Goal: Information Seeking & Learning: Learn about a topic

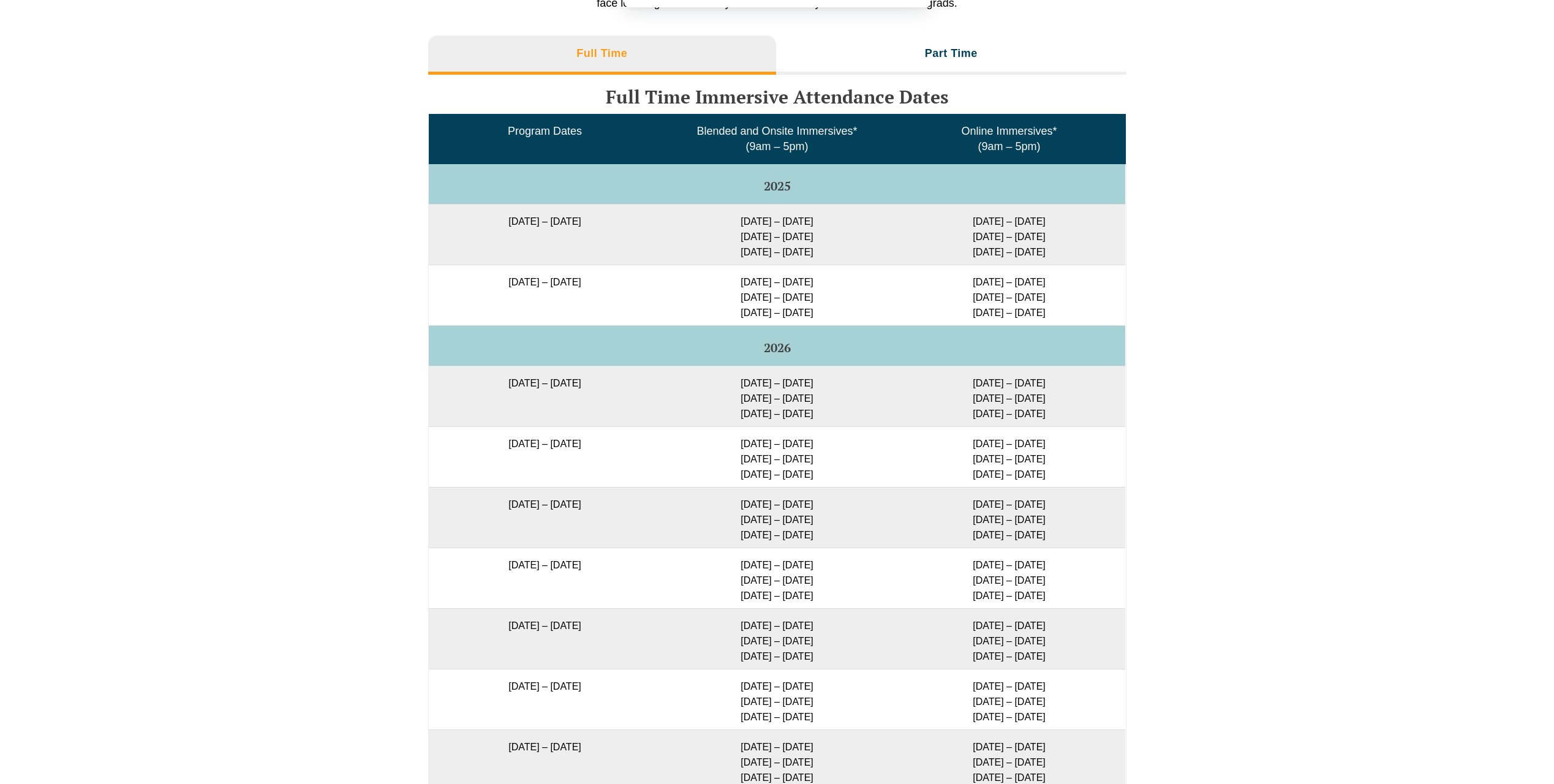
scroll to position [1924, 0]
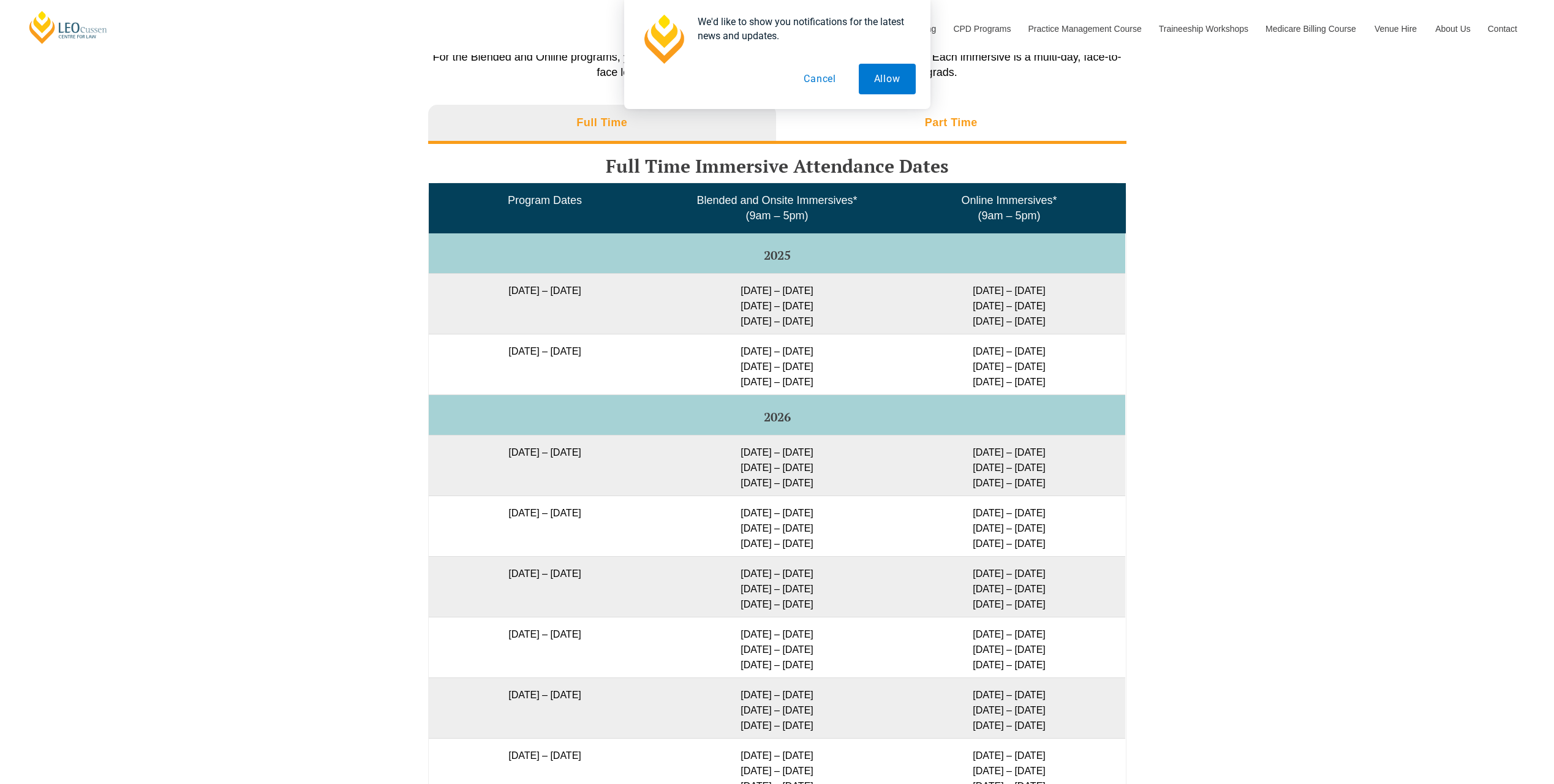
click at [952, 128] on h3 "Part Time" at bounding box center [951, 123] width 53 height 14
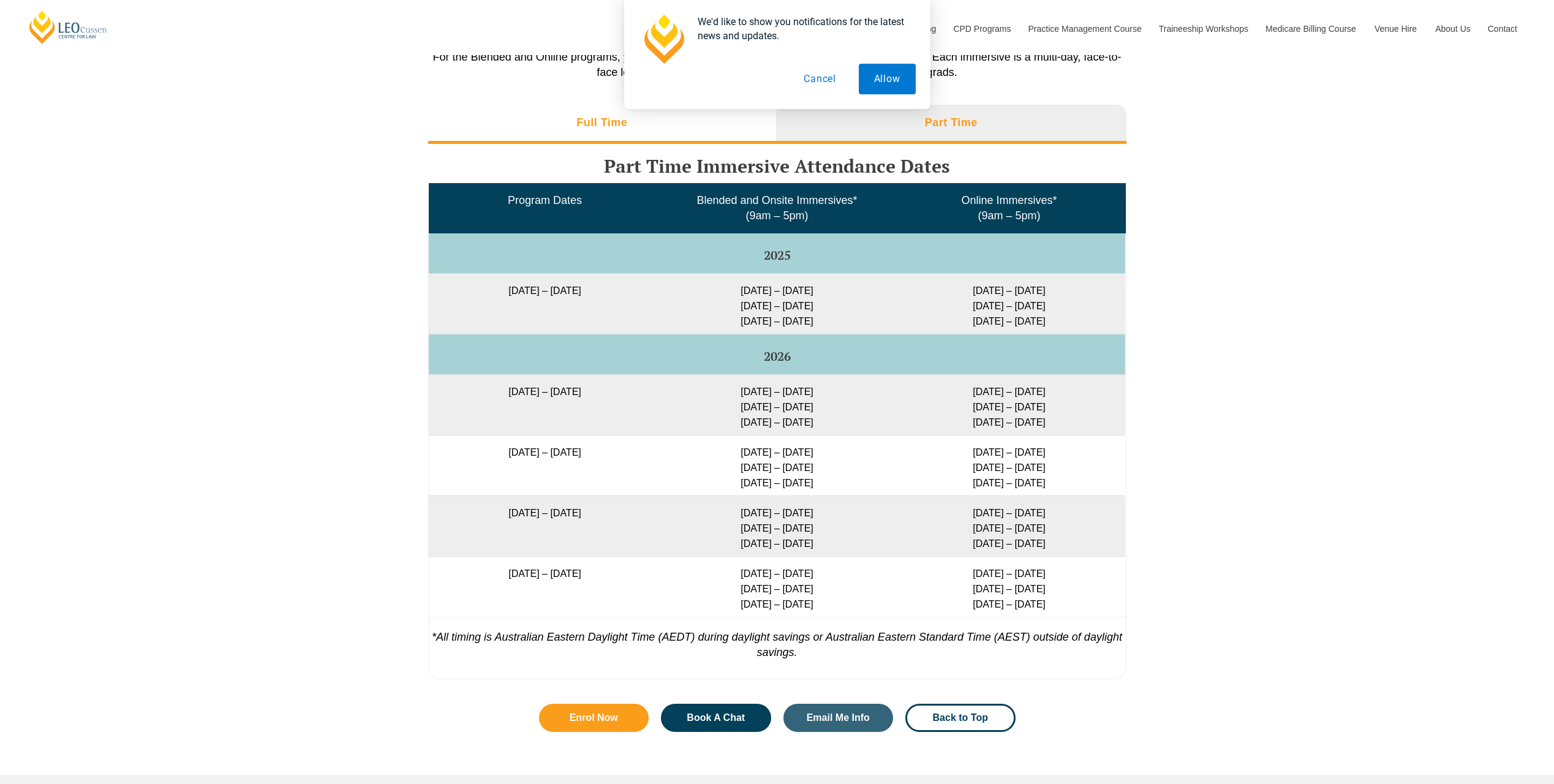
click at [699, 121] on li "Full Time" at bounding box center [602, 125] width 348 height 39
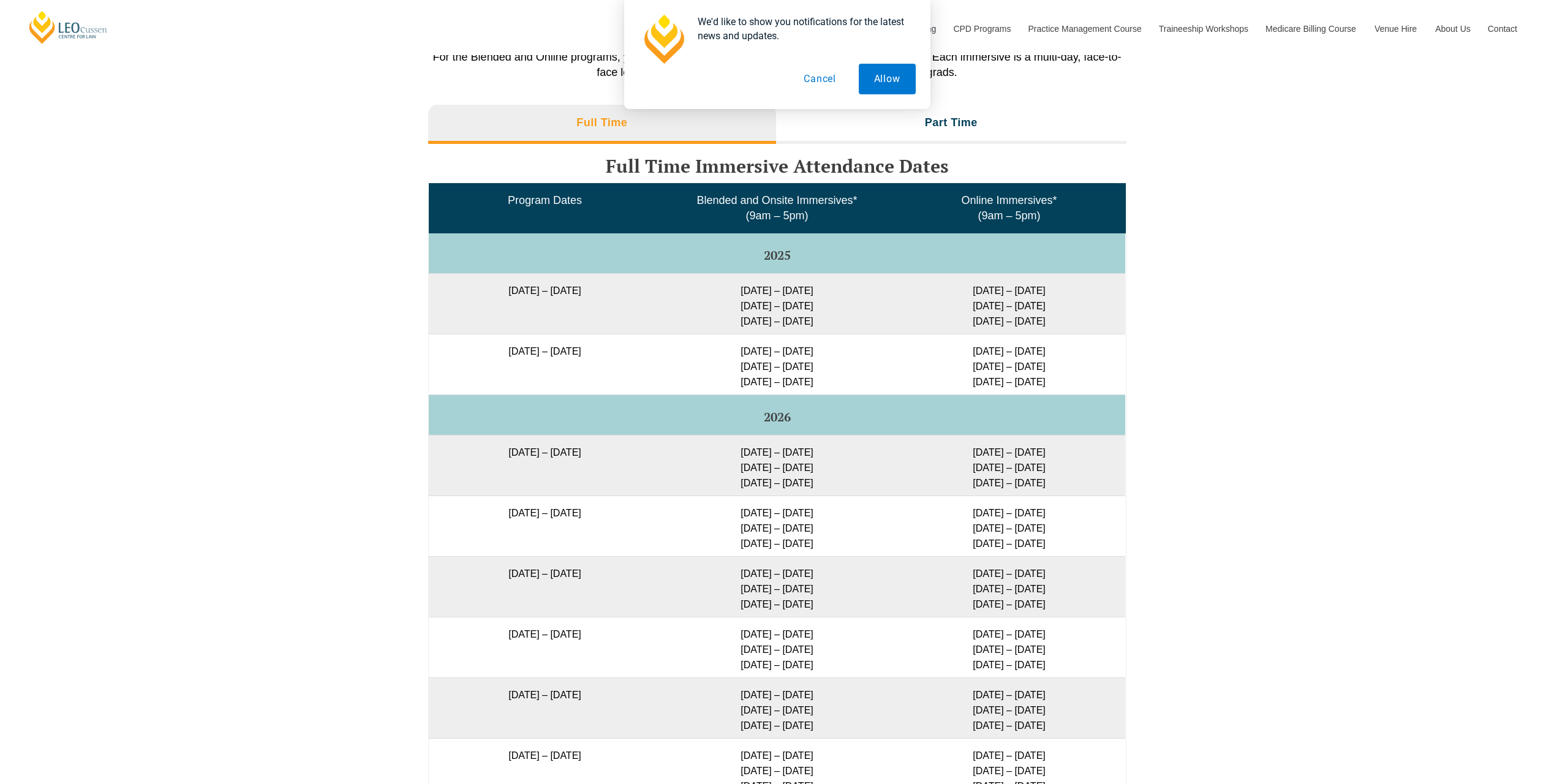
click at [802, 91] on button "Cancel" at bounding box center [819, 78] width 63 height 30
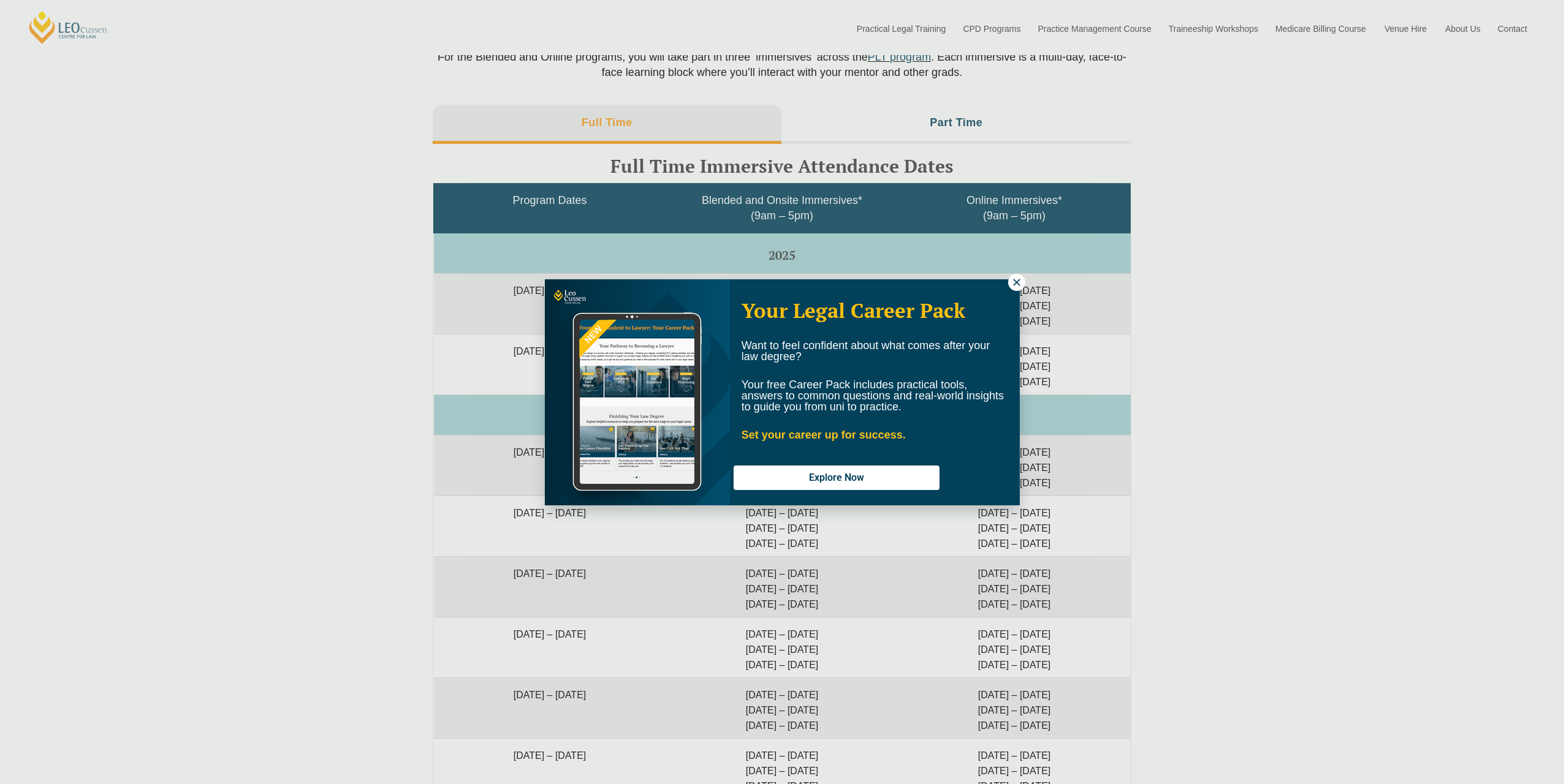
click at [1015, 281] on icon at bounding box center [1017, 283] width 11 height 11
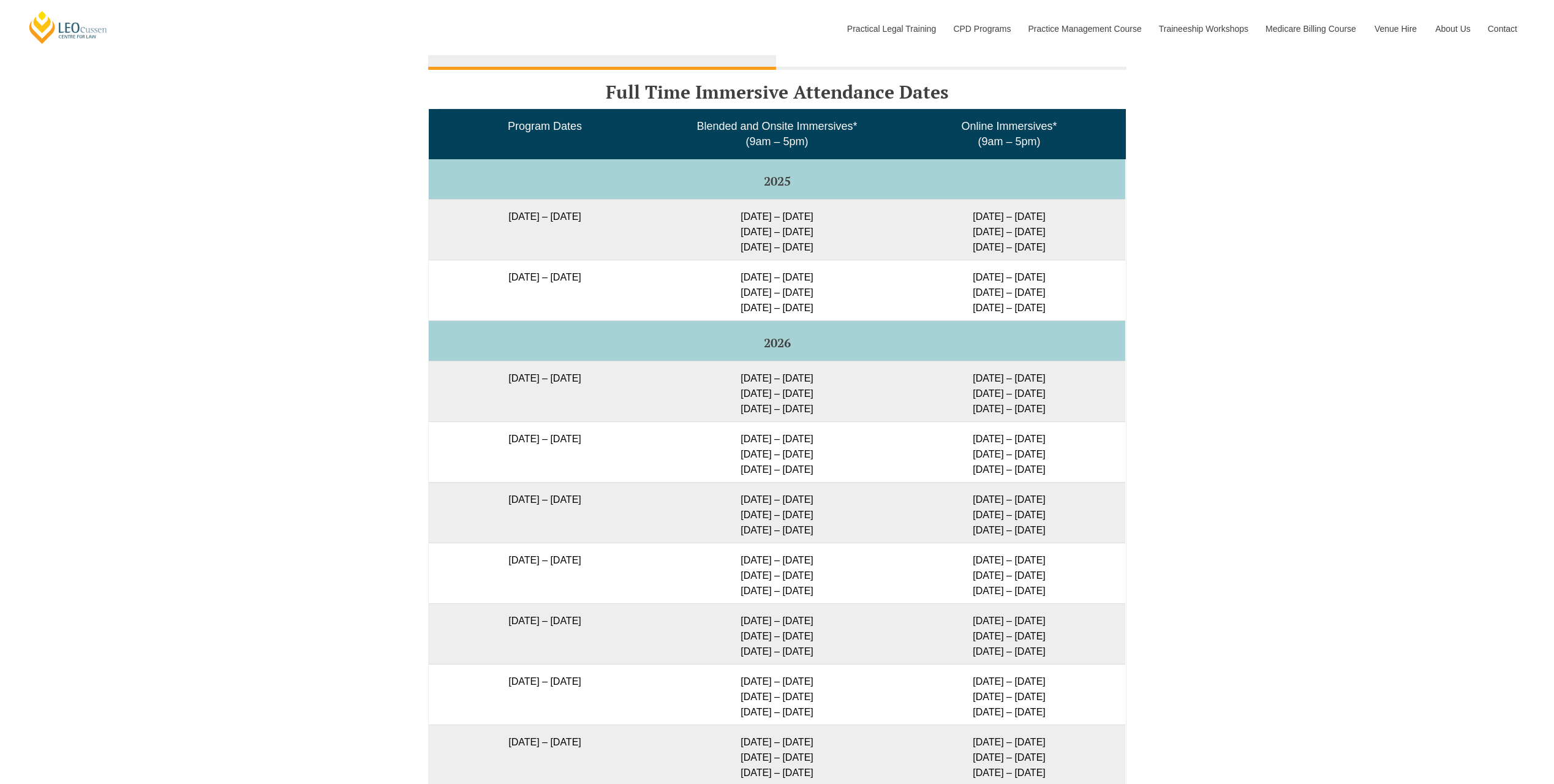
scroll to position [1863, 0]
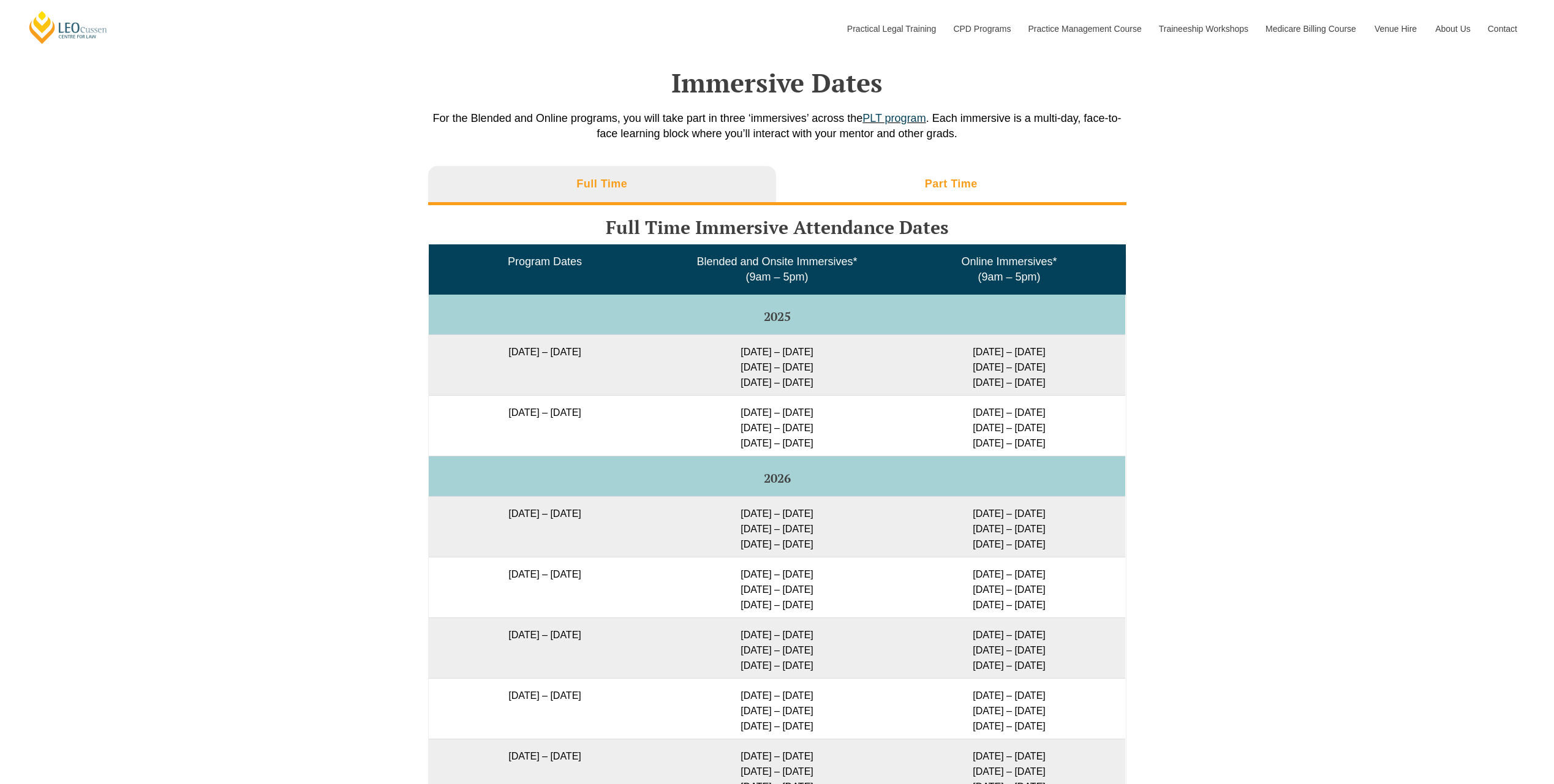
click at [908, 177] on li "Part Time" at bounding box center [951, 185] width 350 height 39
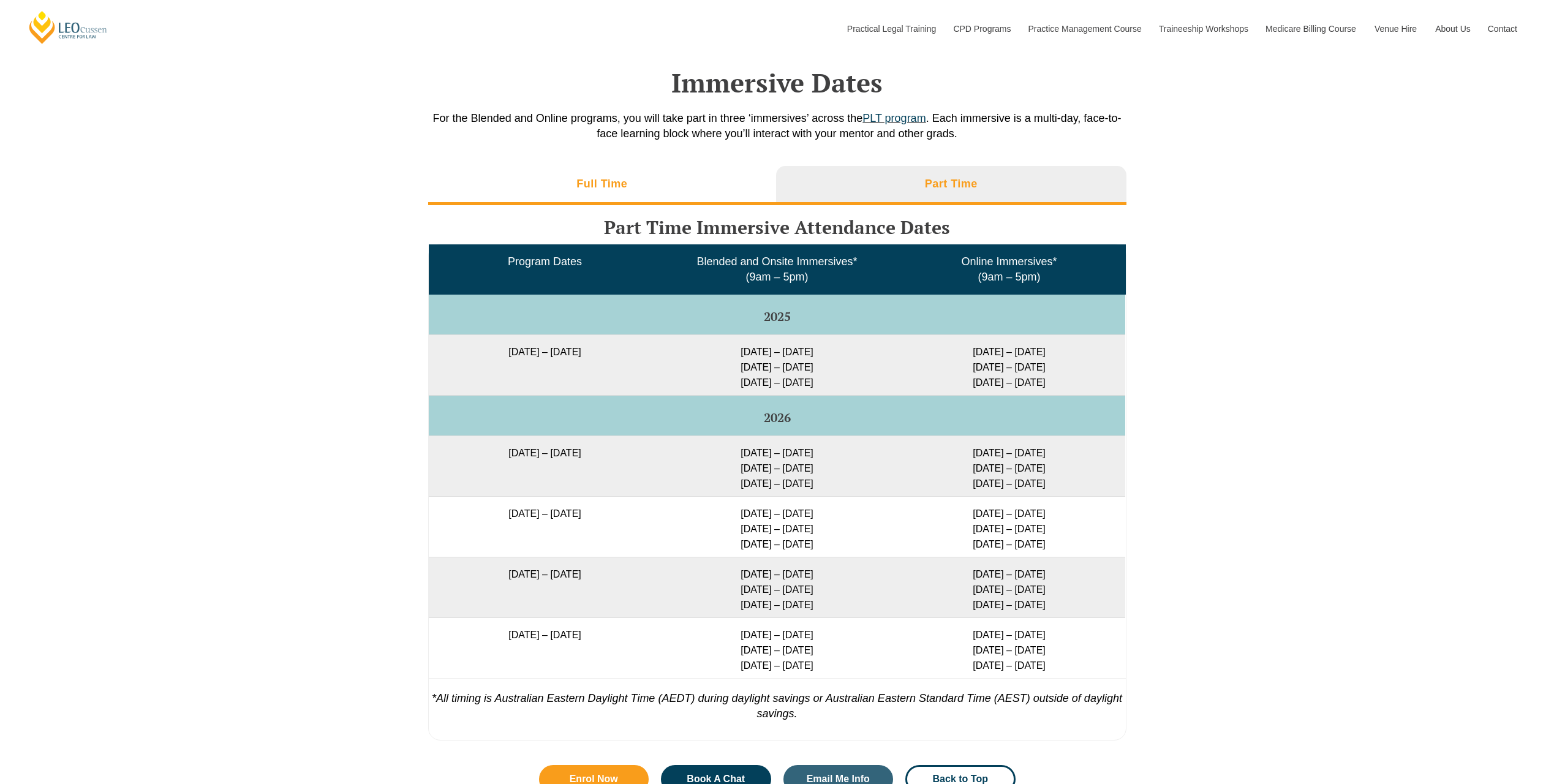
click at [709, 185] on li "Full Time" at bounding box center [602, 185] width 348 height 39
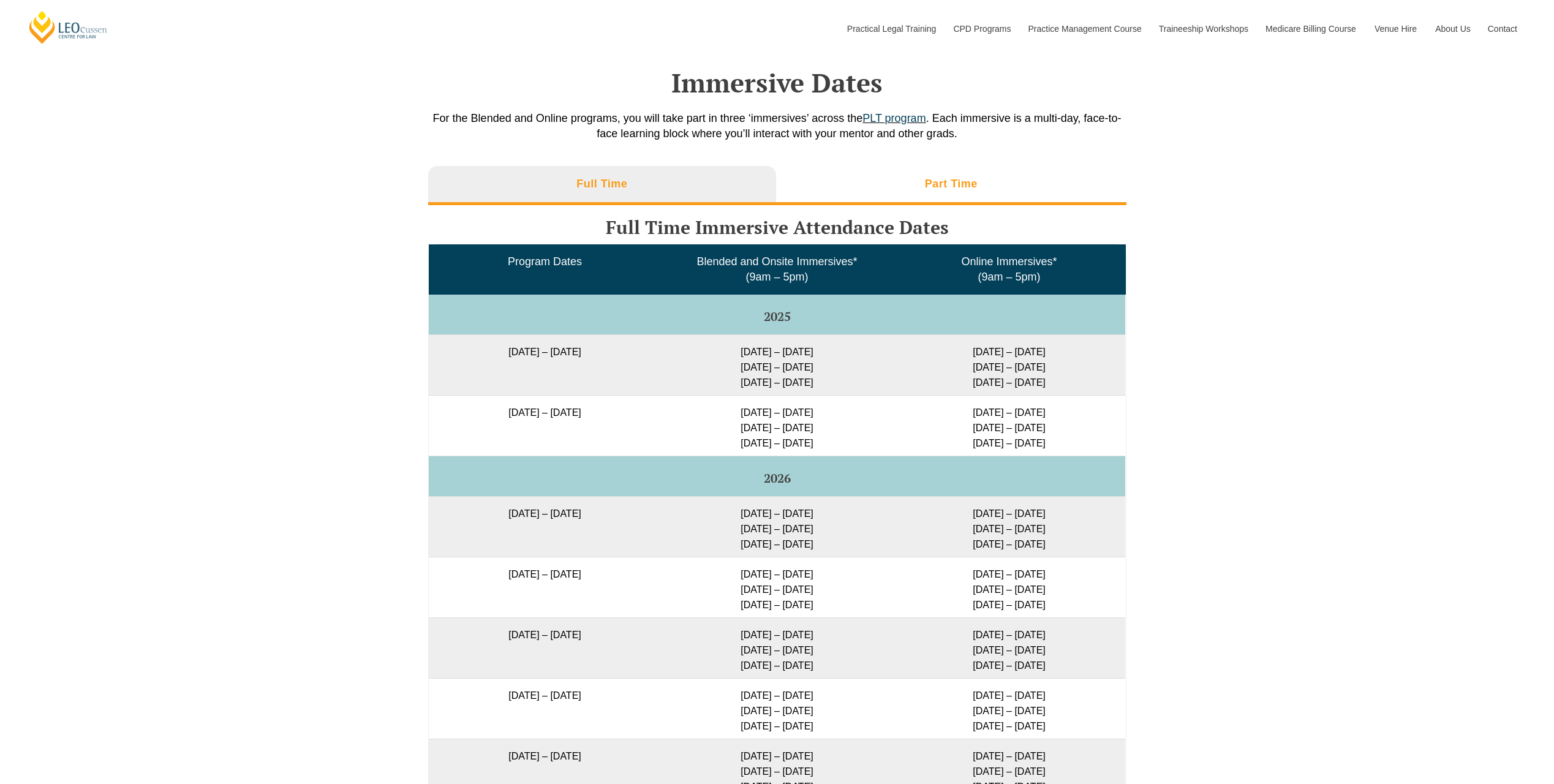
click at [826, 178] on li "Part Time" at bounding box center [951, 185] width 350 height 39
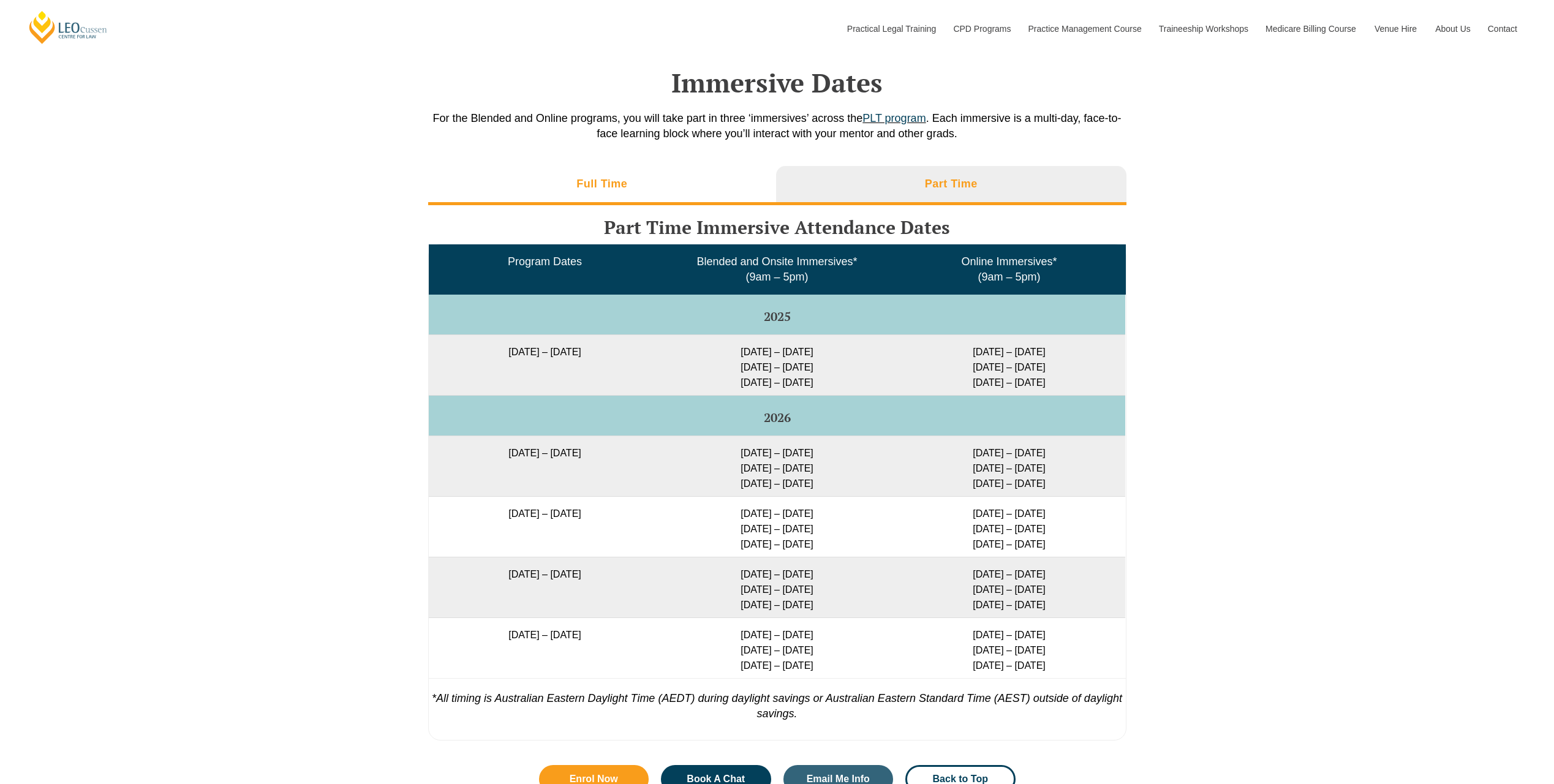
click at [688, 192] on li "Full Time" at bounding box center [602, 185] width 348 height 39
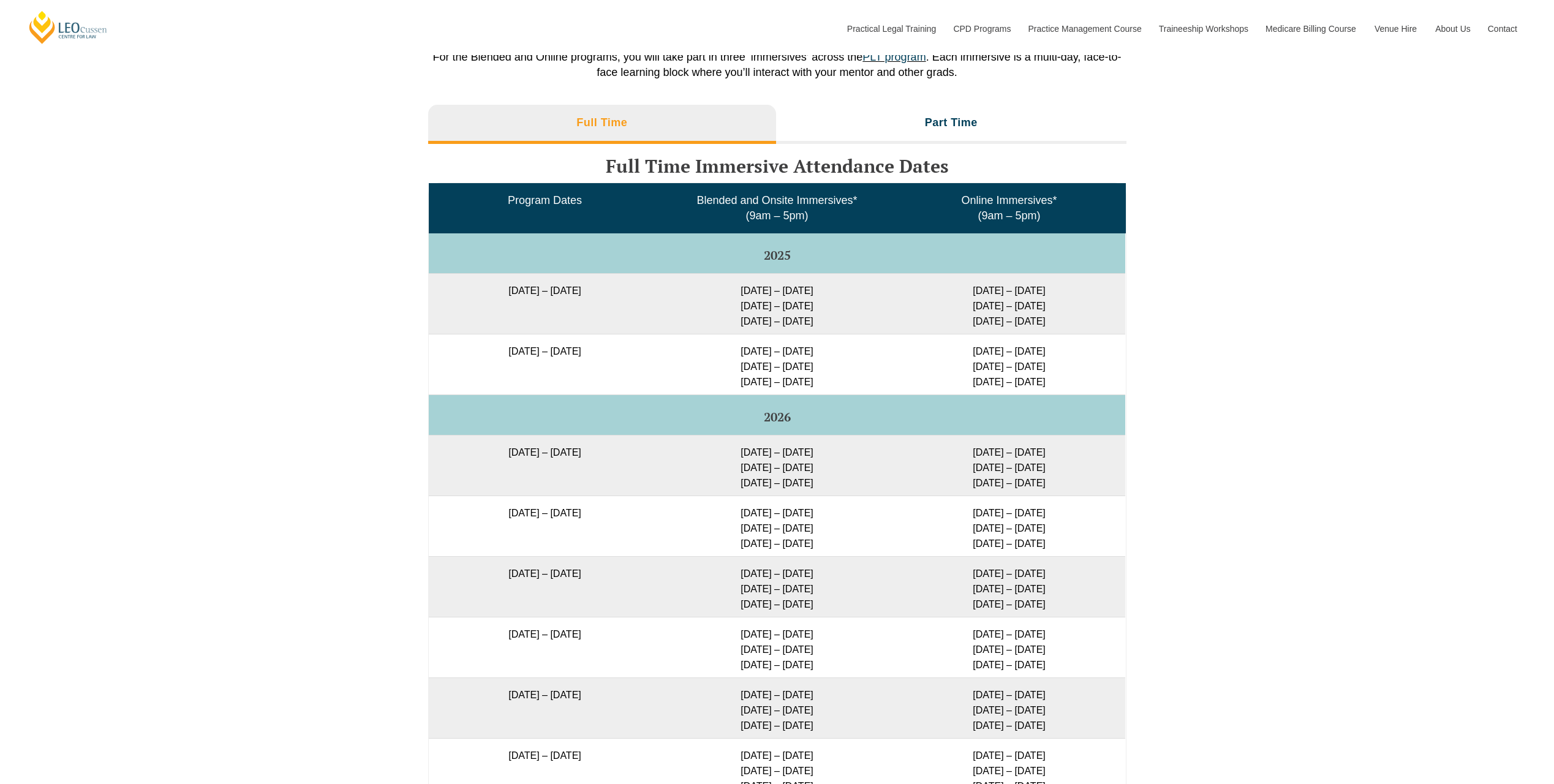
scroll to position [1985, 0]
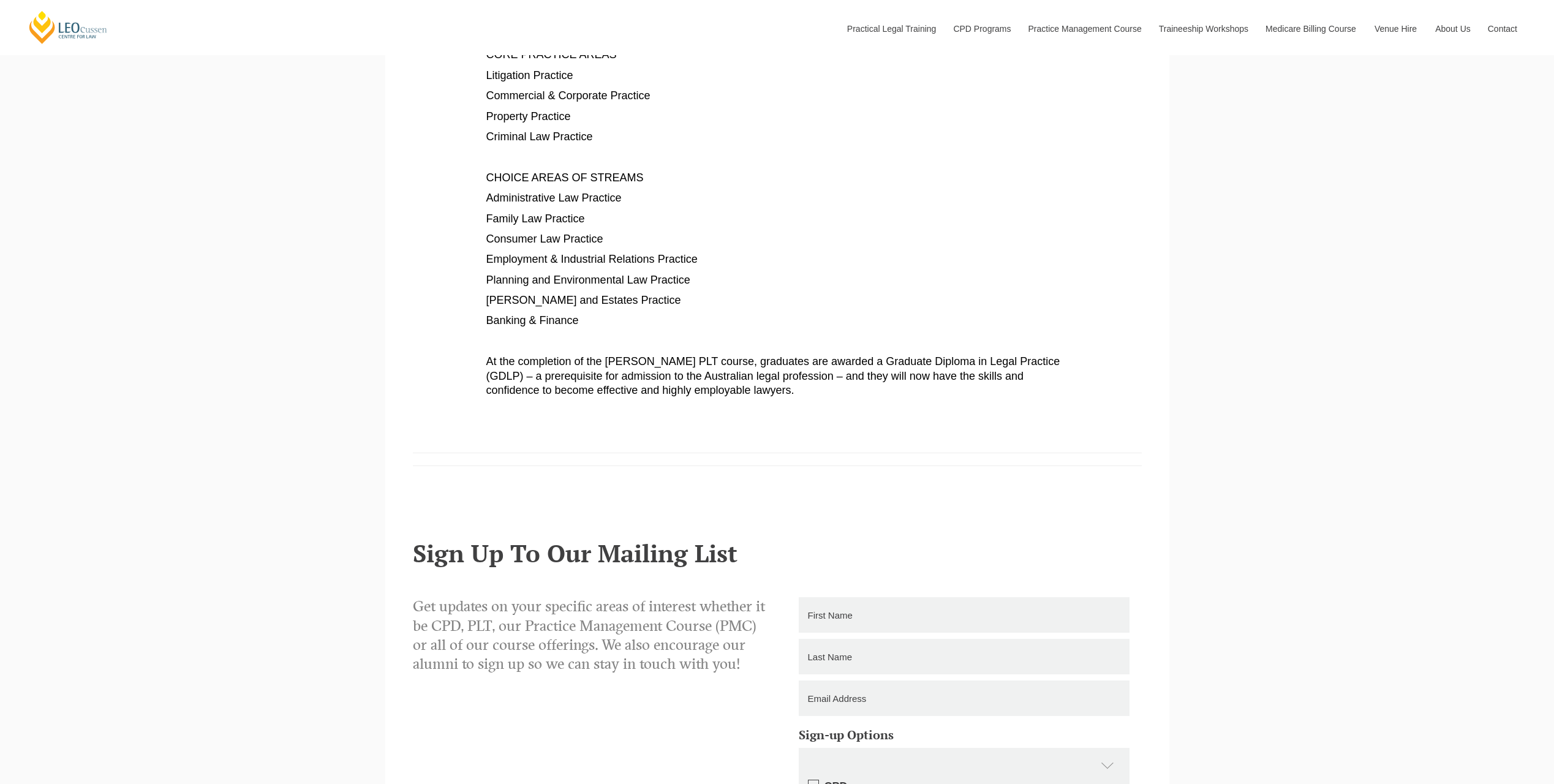
scroll to position [781, 0]
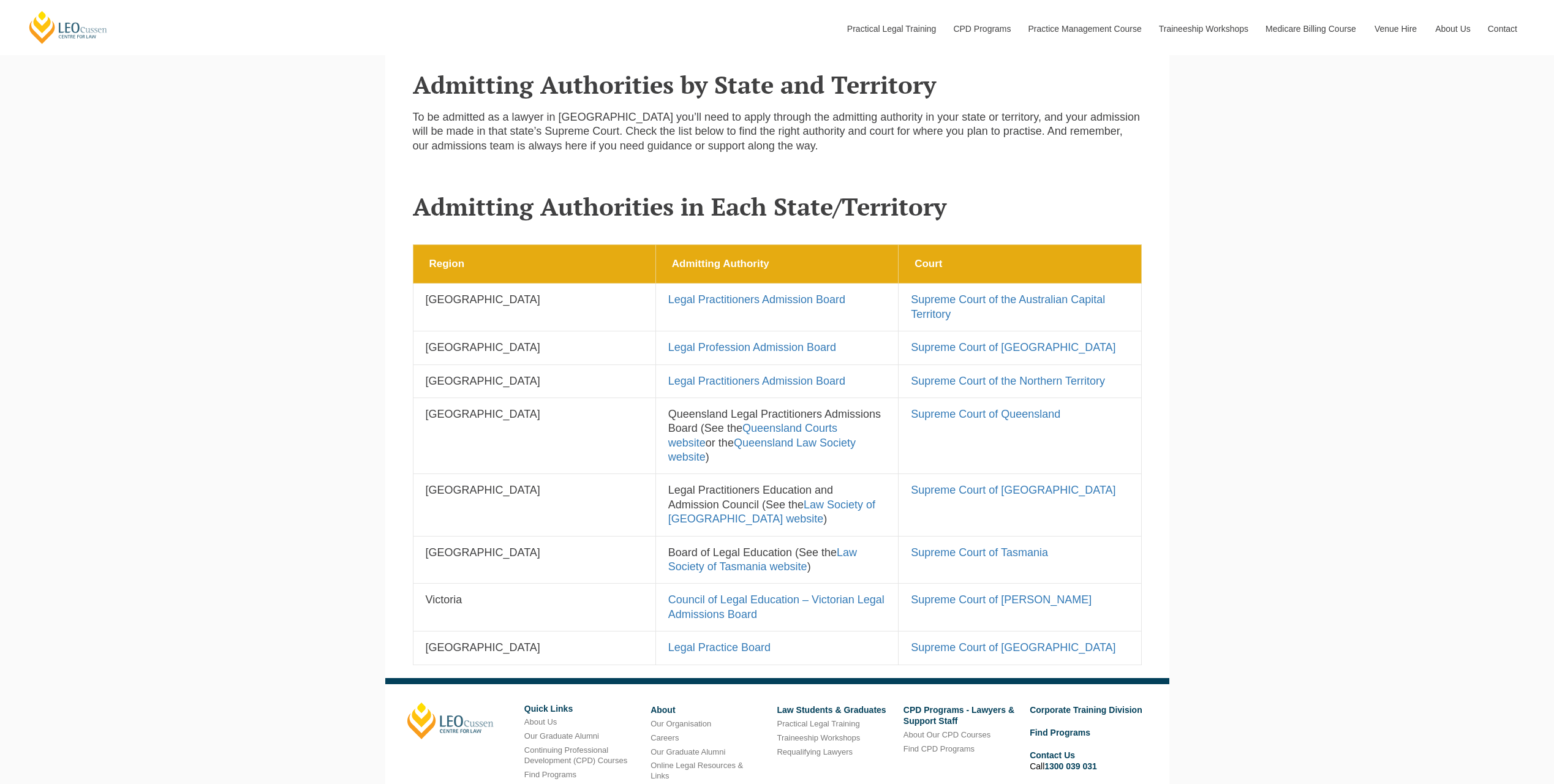
scroll to position [466, 0]
